Goal: Task Accomplishment & Management: Manage account settings

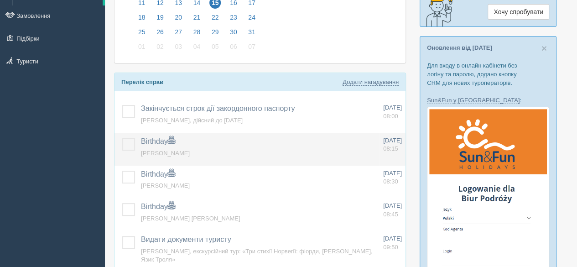
scroll to position [137, 0]
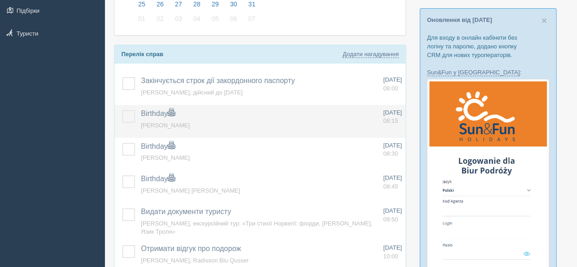
click at [122, 110] on label at bounding box center [122, 110] width 0 height 0
click at [0, 0] on input "checkbox" at bounding box center [0, 0] width 0 height 0
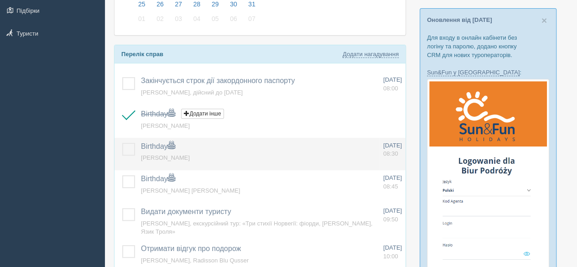
click at [122, 143] on label at bounding box center [122, 143] width 0 height 0
click at [0, 0] on input "checkbox" at bounding box center [0, 0] width 0 height 0
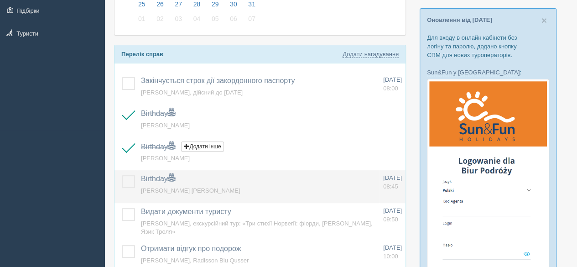
click at [122, 175] on label at bounding box center [122, 175] width 0 height 0
click at [0, 0] on input "checkbox" at bounding box center [0, 0] width 0 height 0
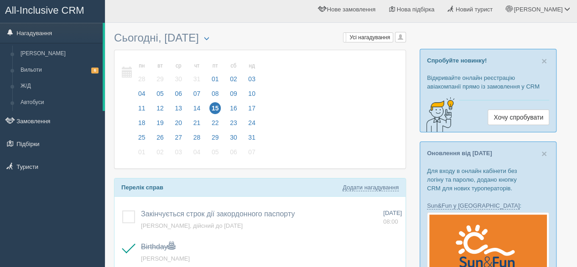
scroll to position [0, 0]
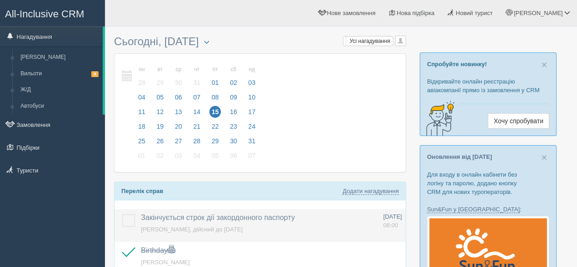
click at [122, 214] on label at bounding box center [122, 214] width 0 height 0
click at [0, 0] on input "checkbox" at bounding box center [0, 0] width 0 height 0
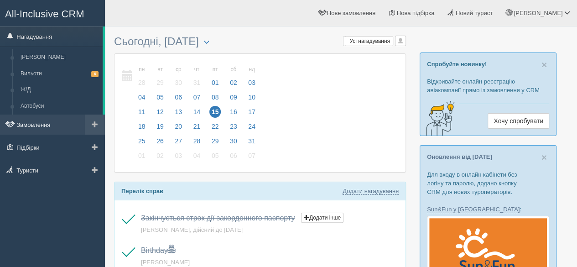
click at [38, 120] on link "Замовлення" at bounding box center [52, 125] width 105 height 20
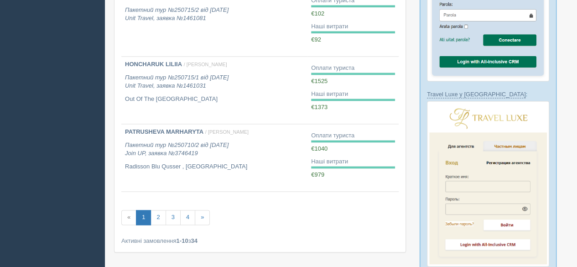
scroll to position [639, 0]
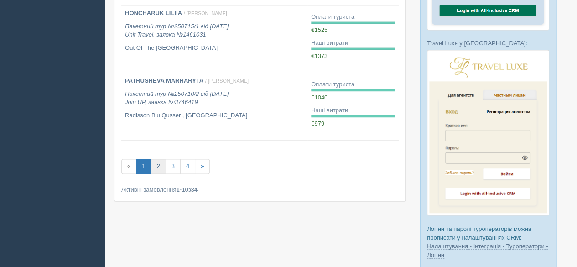
click at [156, 165] on link "2" at bounding box center [158, 166] width 15 height 15
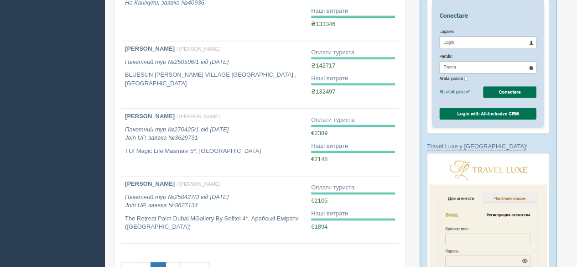
scroll to position [548, 0]
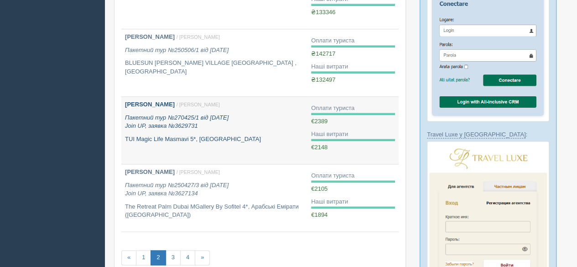
click at [169, 147] on link "Ковальов Ігор / Софія Б. Пакетний тур №270425/1 від 27.04.2025 Join UP, заявка …" at bounding box center [214, 130] width 186 height 67
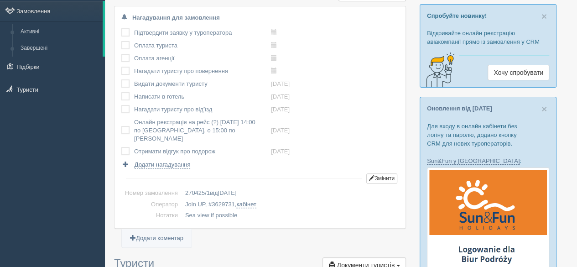
scroll to position [46, 0]
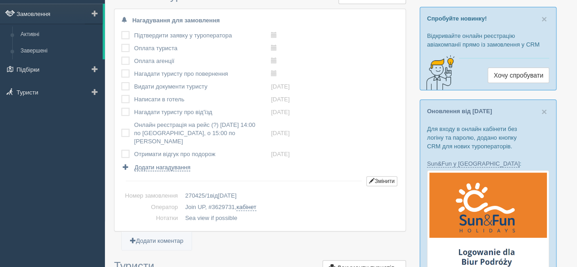
click at [38, 16] on link "Замовлення" at bounding box center [51, 14] width 103 height 20
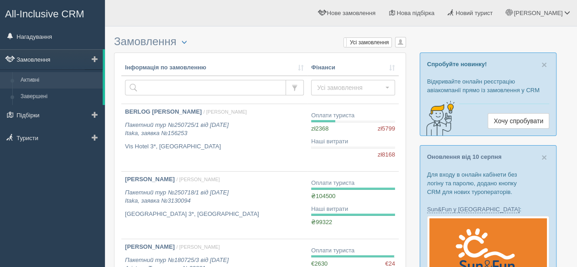
click at [54, 60] on link "Замовлення" at bounding box center [51, 59] width 103 height 20
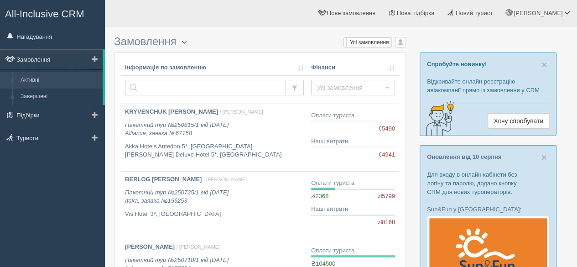
click at [35, 56] on link "Замовлення" at bounding box center [51, 59] width 103 height 20
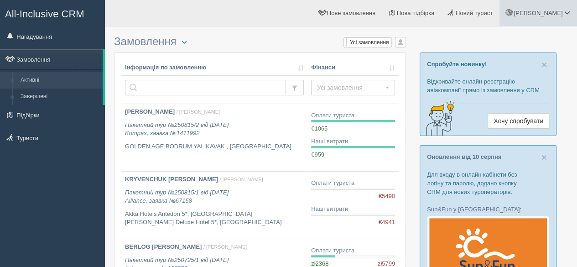
click at [559, 12] on span "[PERSON_NAME]" at bounding box center [538, 13] width 49 height 7
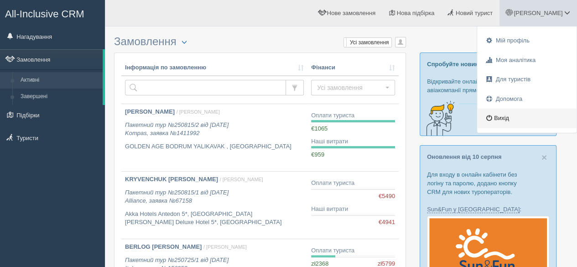
click at [511, 117] on link "Вихід" at bounding box center [526, 119] width 99 height 20
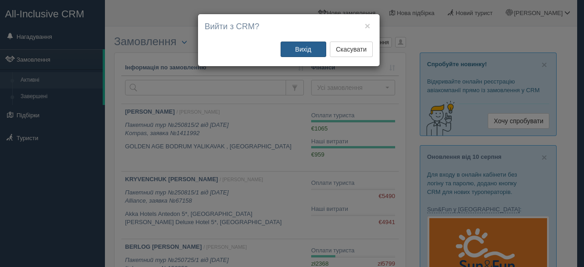
click at [304, 47] on button "Вихід" at bounding box center [304, 50] width 46 height 16
